Goal: Check status: Check status

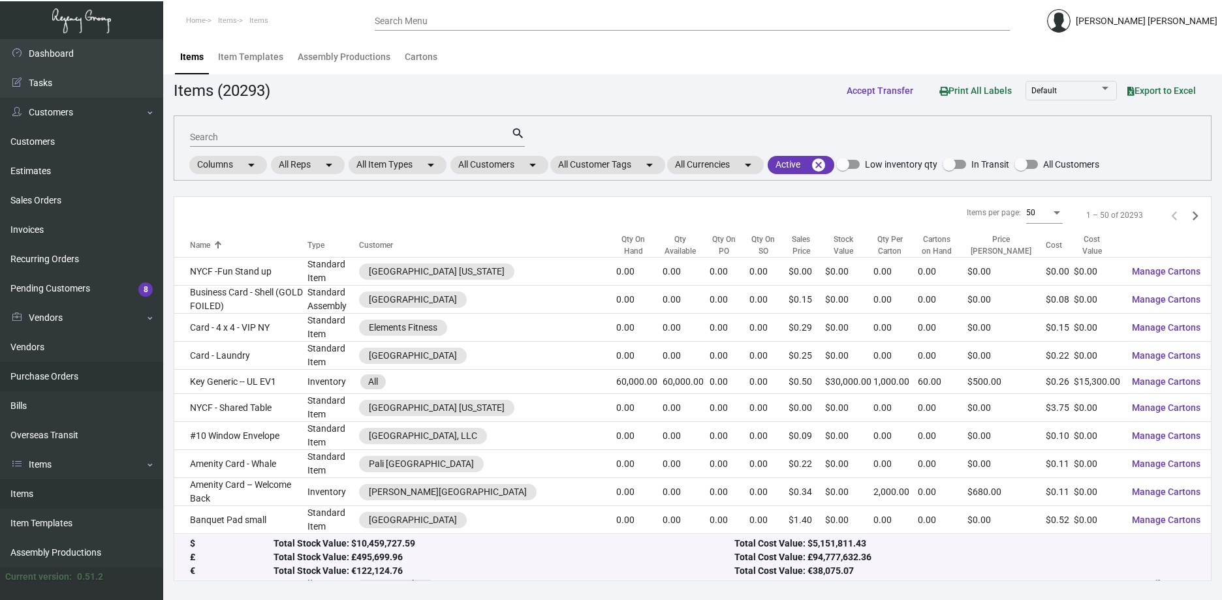
click at [37, 375] on link "Purchase Orders" at bounding box center [81, 376] width 163 height 29
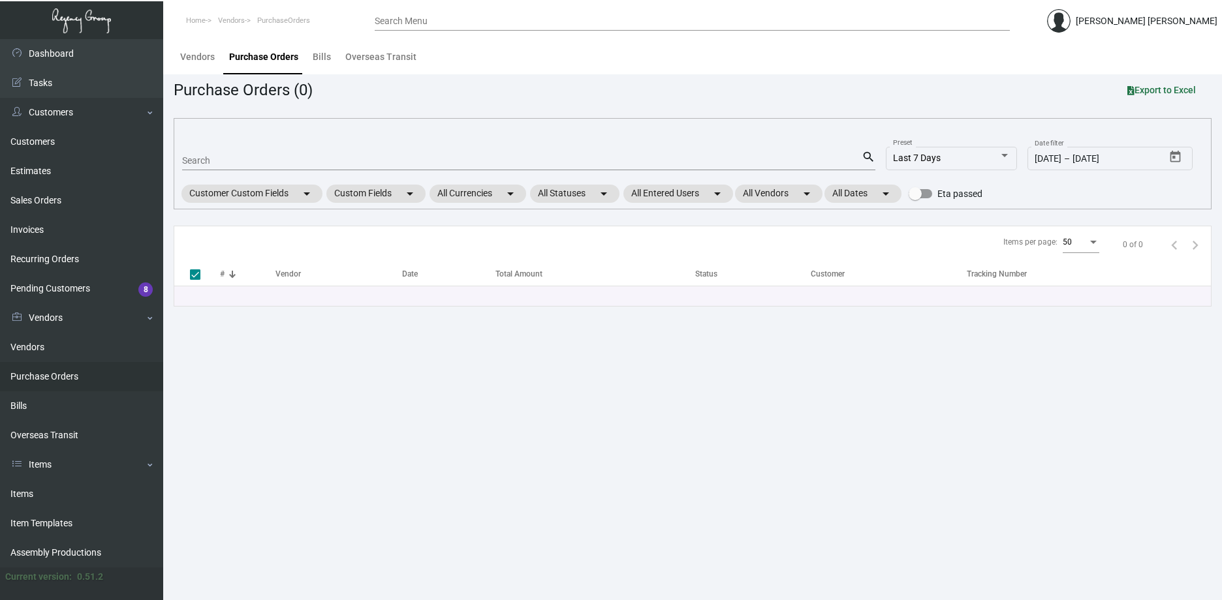
drag, startPoint x: 274, startPoint y: 148, endPoint x: 266, endPoint y: 161, distance: 16.1
click at [274, 148] on mat-form-field "Search search" at bounding box center [528, 160] width 693 height 40
click at [266, 161] on input "Search" at bounding box center [521, 161] width 679 height 10
paste input "107868"
type input "107868"
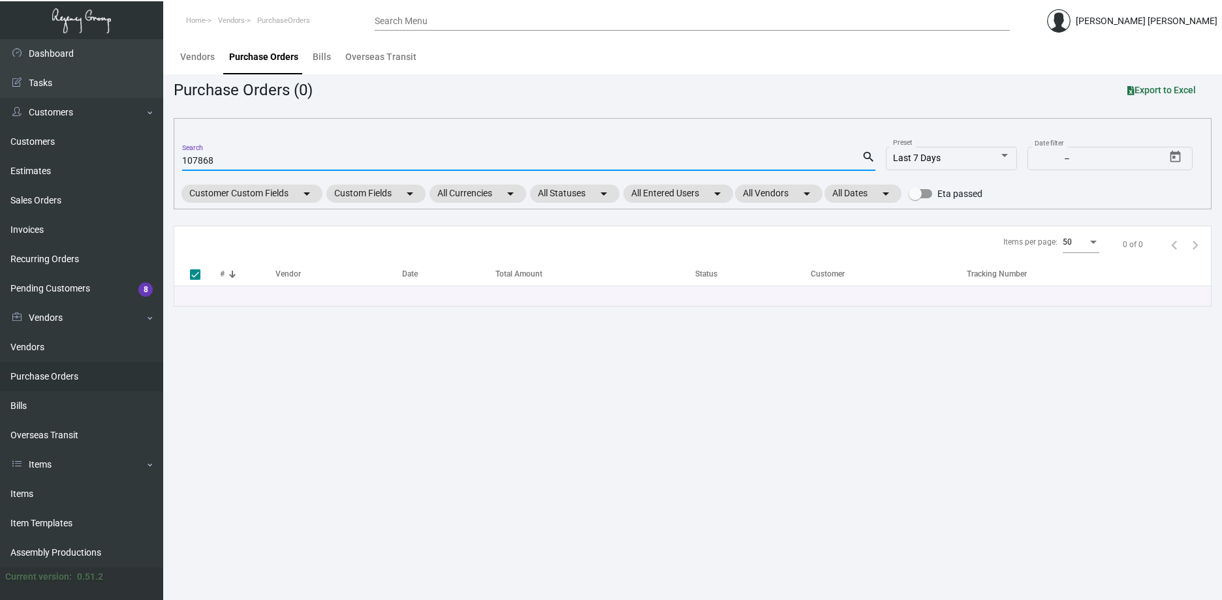
checkbox input "false"
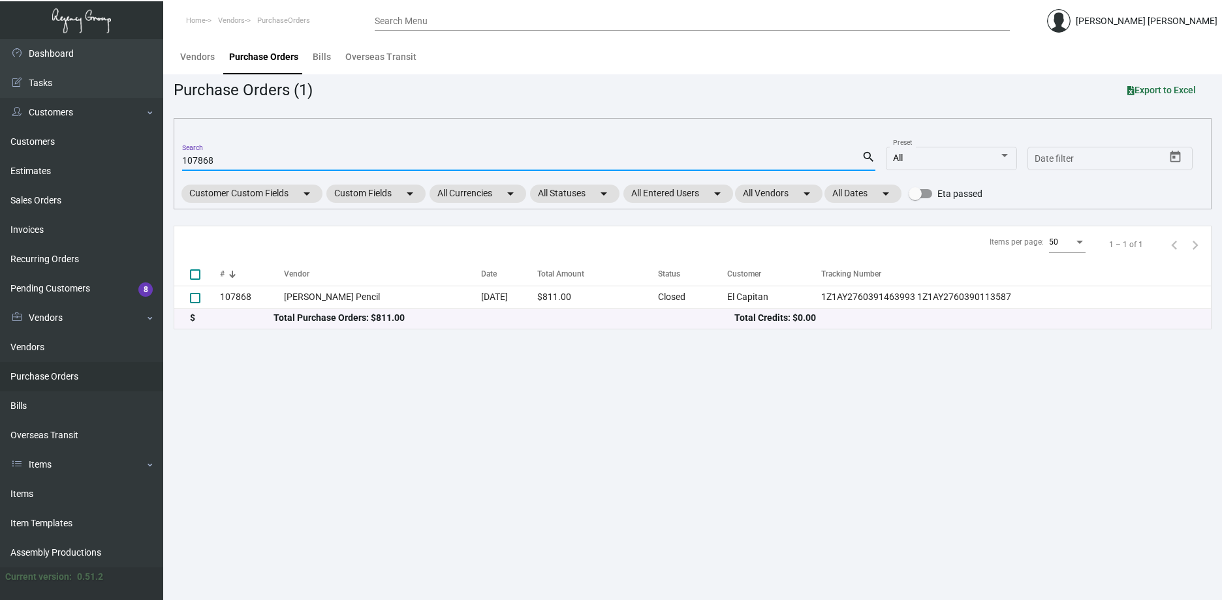
type input "107868"
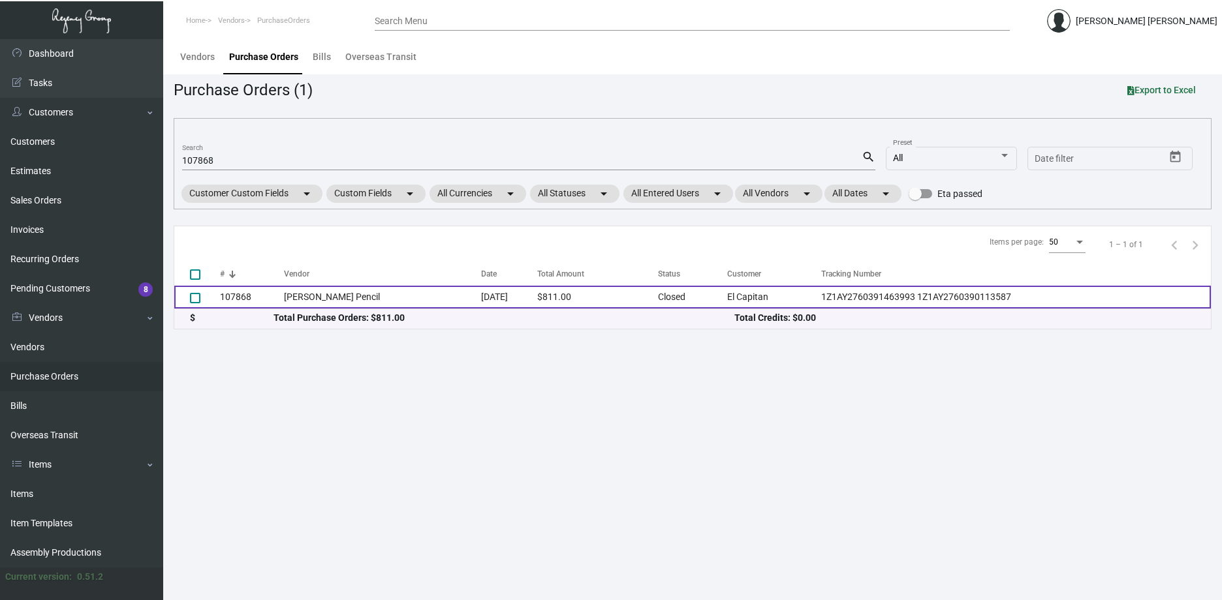
click at [540, 291] on td "$811.00" at bounding box center [597, 297] width 121 height 23
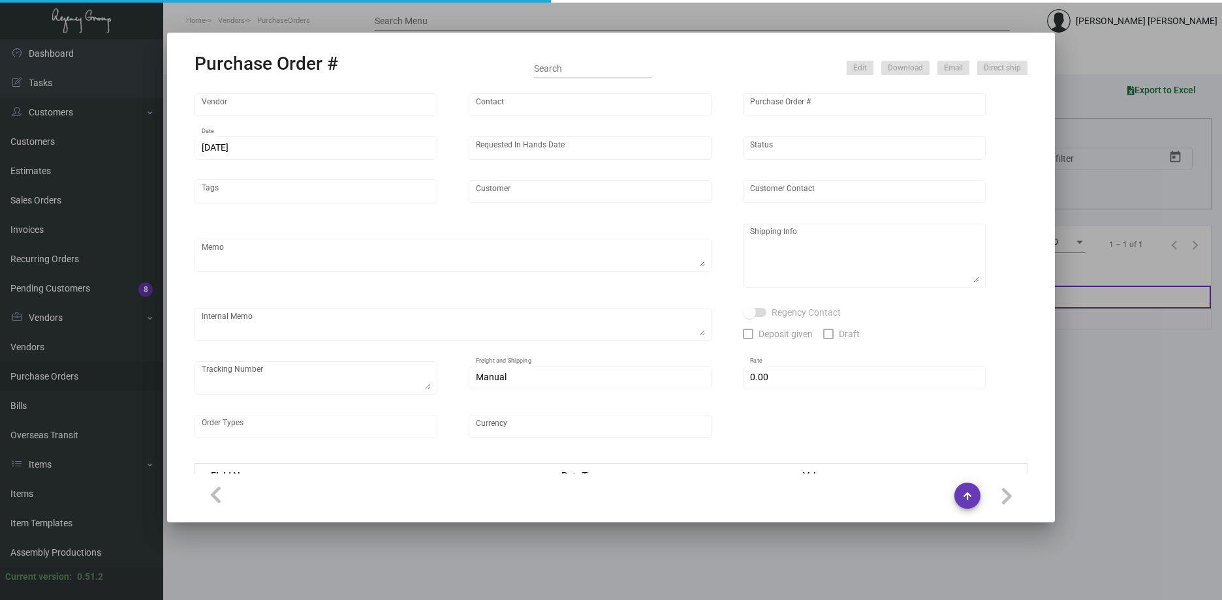
type input "[PERSON_NAME] Pencil"
type input "[PERSON_NAME]"
type input "107868"
type input "[DATE]"
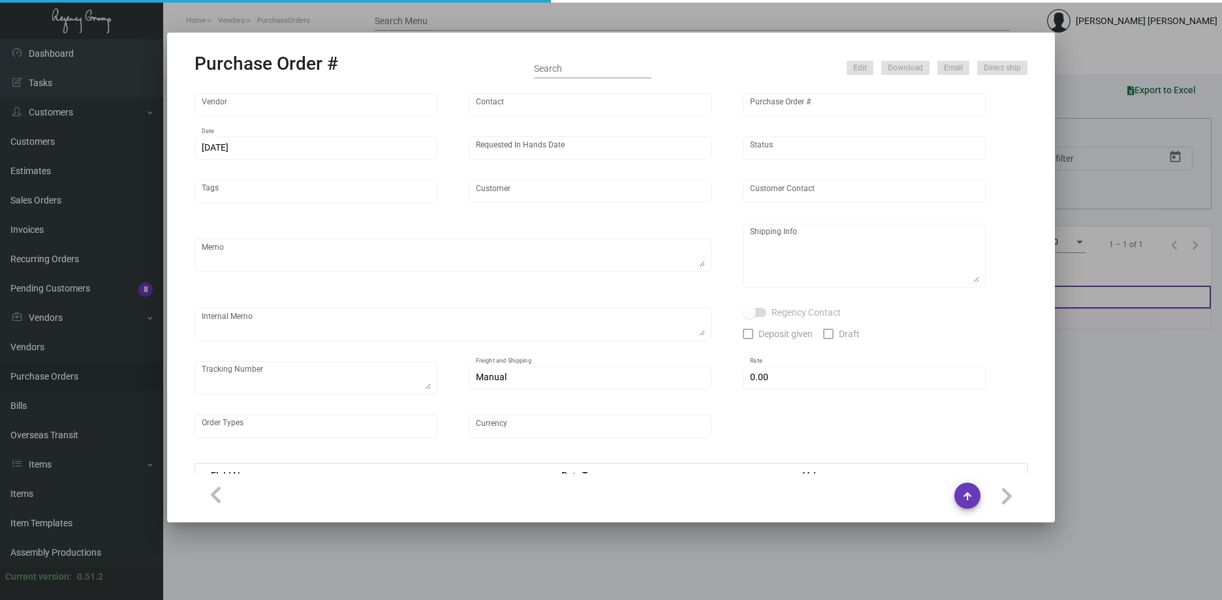
type input "El Capitan"
type input "[PERSON_NAME]"
type textarea "Reorder - Purchase Order #86926 / Please reach out to SH for UPS labels."
type textarea "El Capitan - [PERSON_NAME] [STREET_ADDRESS]"
type textarea "10/28 - AS ACH [DATE] Label provided to vendor to ship to hotel. UPS Ground Cos…"
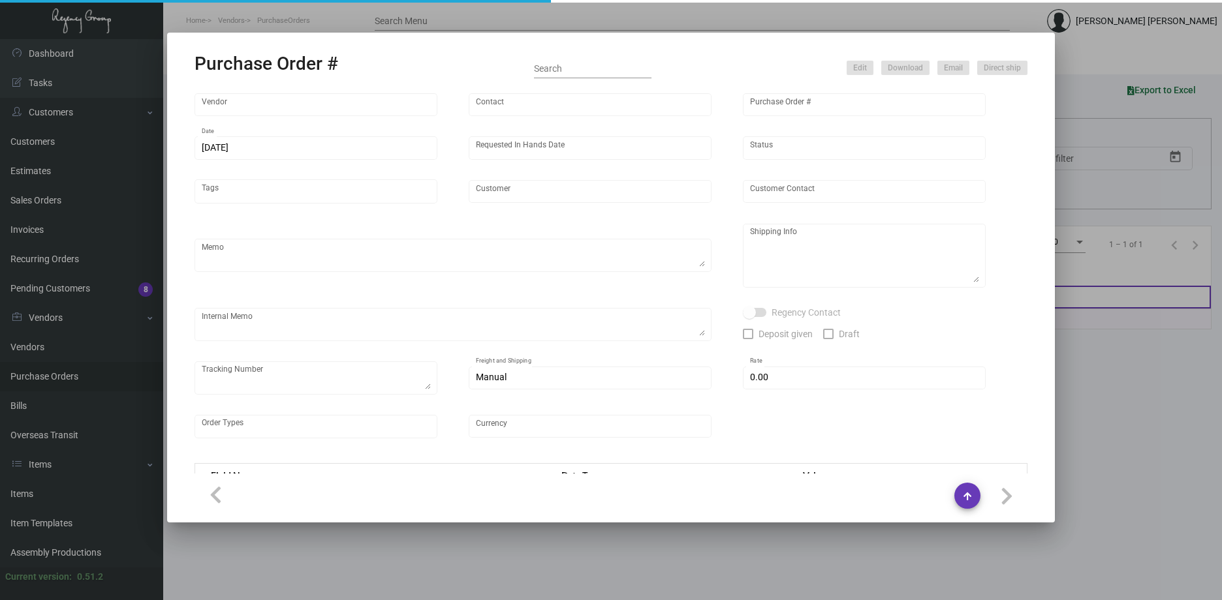
checkbox input "true"
type textarea "1Z1AY2760391463993 1Z1AY2760390113587"
type input "$ 0.00"
type input "United States Dollar $"
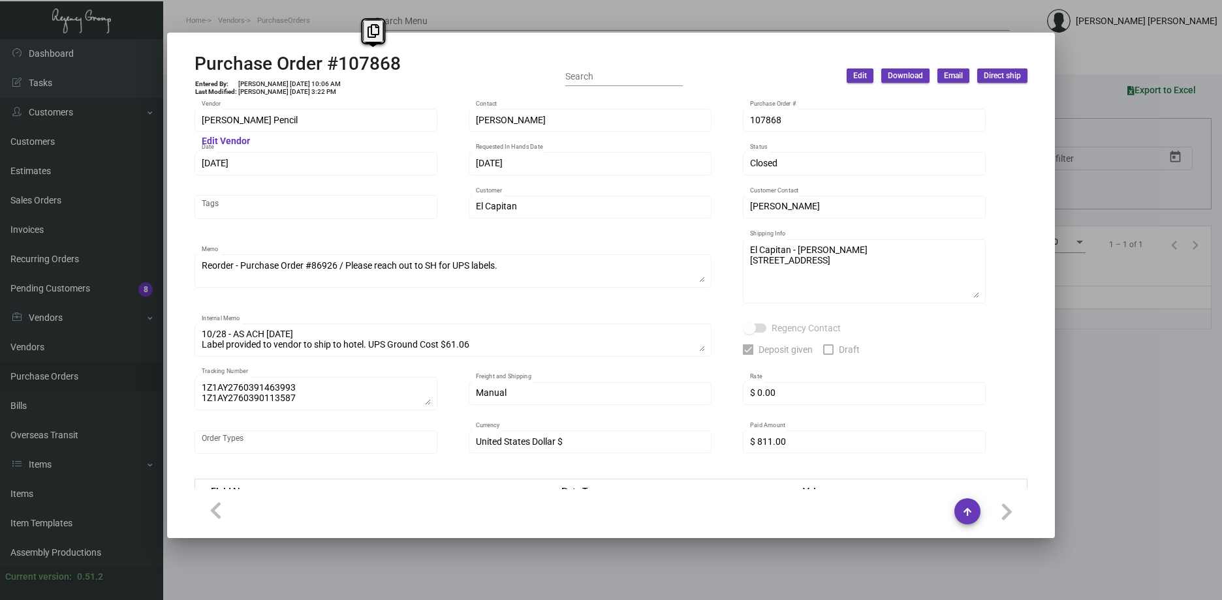
drag, startPoint x: 422, startPoint y: 56, endPoint x: 339, endPoint y: 68, distance: 83.1
click at [339, 68] on div "Purchase Order #107868 Entered By: [PERSON_NAME] [DATE] 10:06 AM Last Modified:…" at bounding box center [610, 76] width 833 height 46
copy h2 "107868"
